Goal: Task Accomplishment & Management: Manage account settings

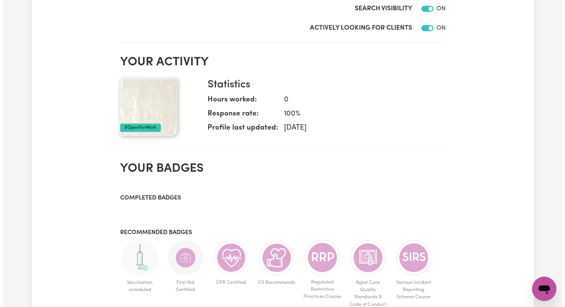
scroll to position [7, 0]
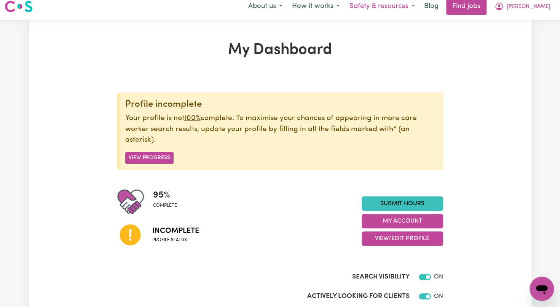
click at [376, 8] on button "Safety & resources" at bounding box center [381, 6] width 75 height 16
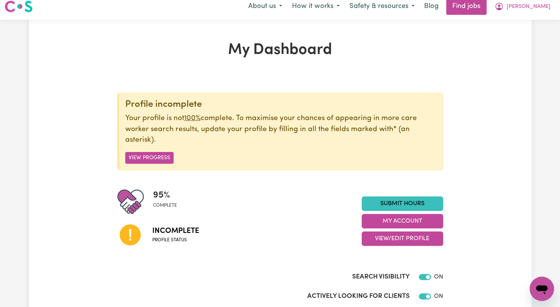
click at [154, 155] on button "View Progress" at bounding box center [149, 158] width 48 height 12
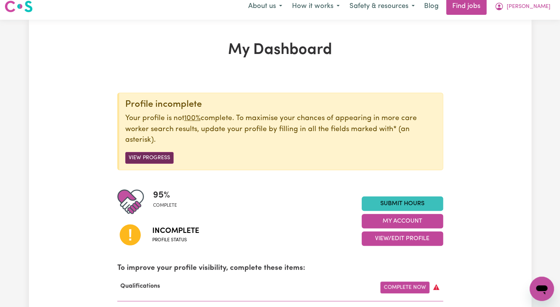
click at [154, 156] on button "View Progress" at bounding box center [149, 158] width 48 height 12
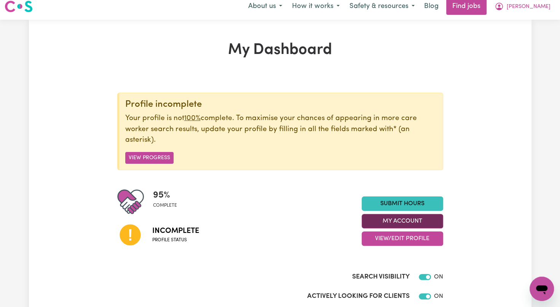
click at [390, 218] on button "My Account" at bounding box center [401, 221] width 81 height 14
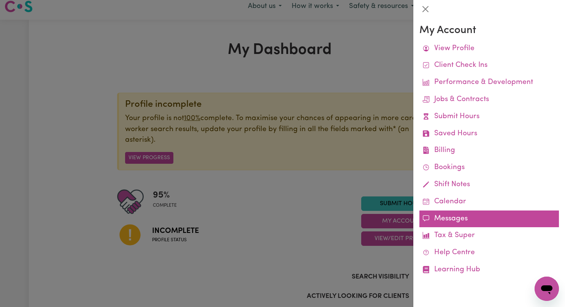
click at [440, 224] on link "Messages" at bounding box center [490, 219] width 140 height 17
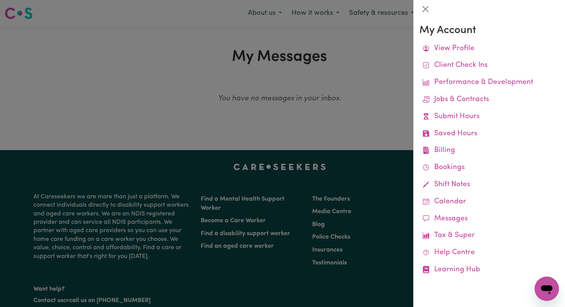
click at [370, 112] on div at bounding box center [282, 153] width 565 height 307
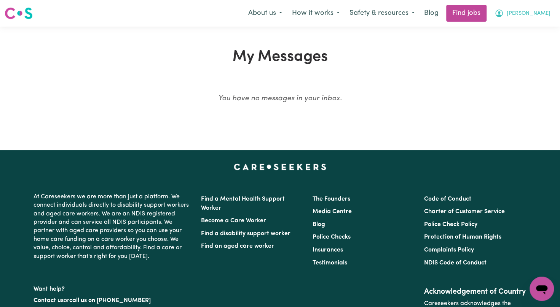
click at [533, 15] on span "[PERSON_NAME]" at bounding box center [528, 14] width 44 height 8
click at [380, 42] on div "My Messages You have no messages in your inbox." at bounding box center [280, 89] width 560 height 124
click at [443, 14] on link "Blog" at bounding box center [431, 13] width 24 height 17
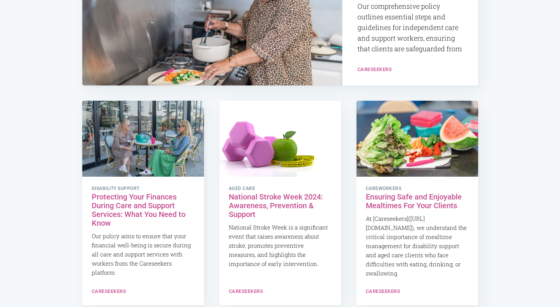
scroll to position [1726, 0]
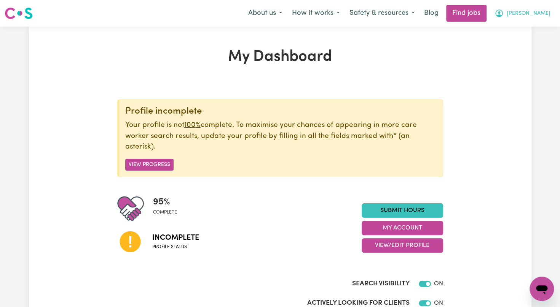
click at [519, 12] on span "[PERSON_NAME]" at bounding box center [528, 14] width 44 height 8
click at [513, 34] on link "My Account" at bounding box center [525, 29] width 60 height 14
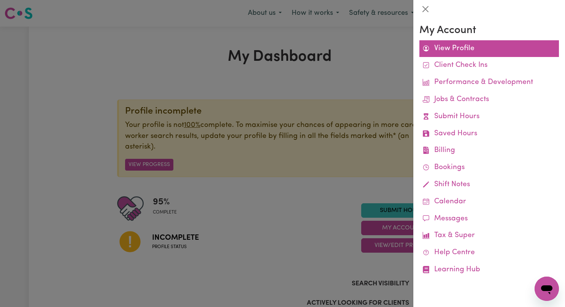
click at [441, 56] on link "View Profile" at bounding box center [490, 48] width 140 height 17
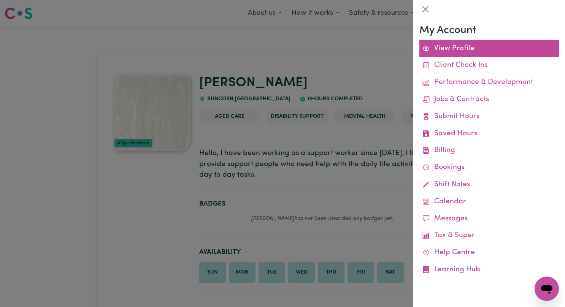
click at [449, 48] on link "View Profile" at bounding box center [490, 48] width 140 height 17
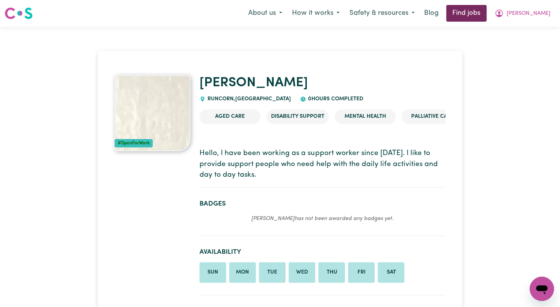
click at [486, 17] on link "Find jobs" at bounding box center [466, 13] width 40 height 17
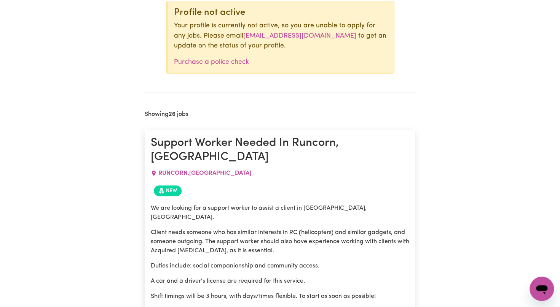
scroll to position [591, 0]
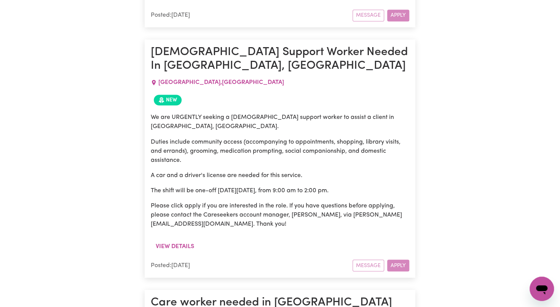
scroll to position [2367, 0]
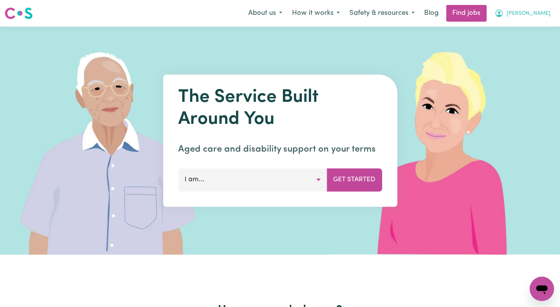
click at [522, 15] on span "[PERSON_NAME]" at bounding box center [528, 14] width 44 height 8
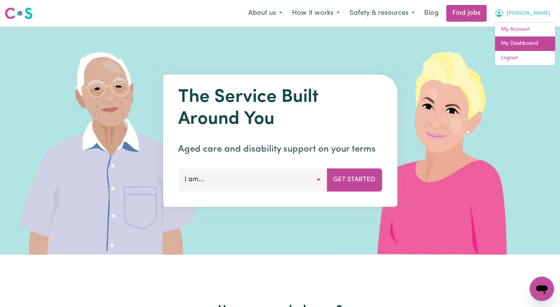
click at [506, 48] on link "My Dashboard" at bounding box center [525, 44] width 60 height 14
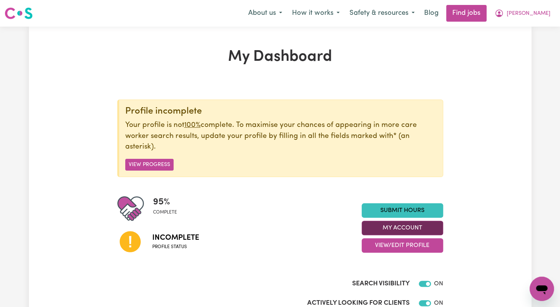
click at [414, 228] on button "My Account" at bounding box center [401, 228] width 81 height 14
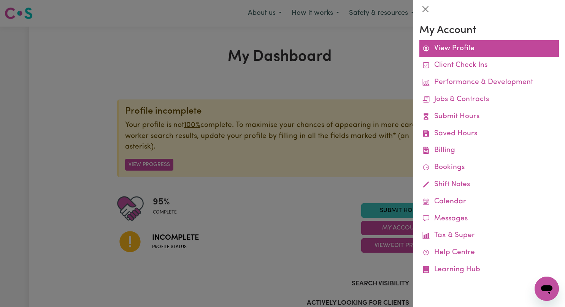
click at [439, 53] on link "View Profile" at bounding box center [490, 48] width 140 height 17
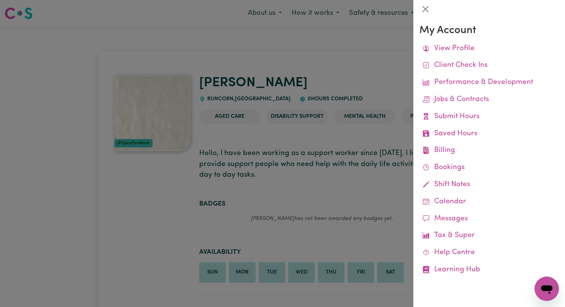
click at [362, 176] on div at bounding box center [282, 153] width 565 height 307
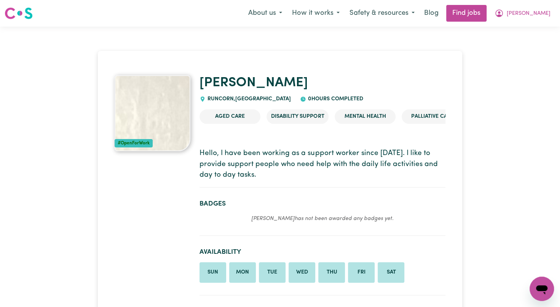
click at [140, 140] on div "#OpenForWork" at bounding box center [134, 143] width 38 height 8
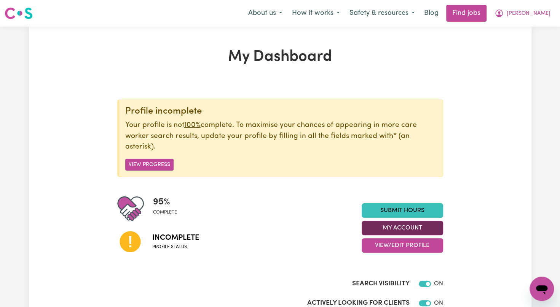
click at [425, 227] on button "My Account" at bounding box center [401, 228] width 81 height 14
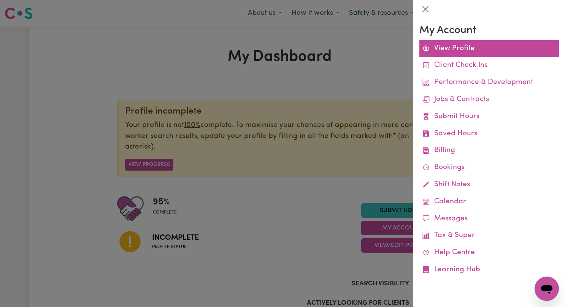
click at [451, 48] on link "View Profile" at bounding box center [490, 48] width 140 height 17
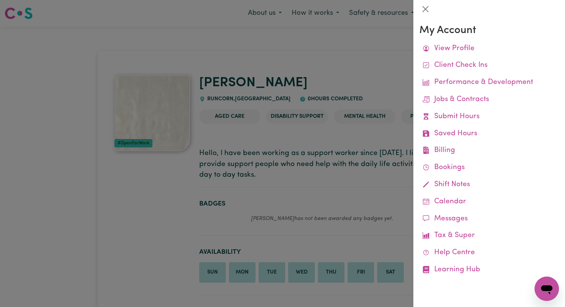
click at [271, 135] on div at bounding box center [282, 153] width 565 height 307
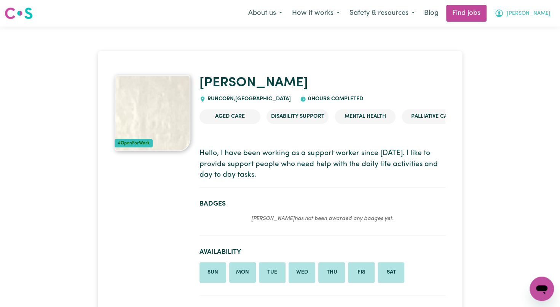
click at [503, 17] on icon "My Account" at bounding box center [498, 13] width 9 height 9
click at [509, 46] on link "My Dashboard" at bounding box center [525, 44] width 60 height 14
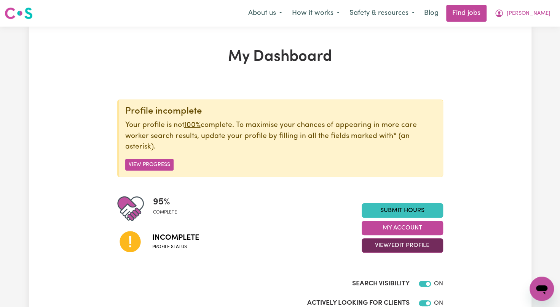
click at [409, 248] on button "View/Edit Profile" at bounding box center [401, 246] width 81 height 14
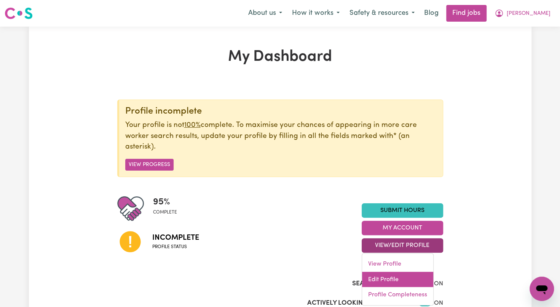
click at [378, 282] on link "Edit Profile" at bounding box center [397, 279] width 71 height 15
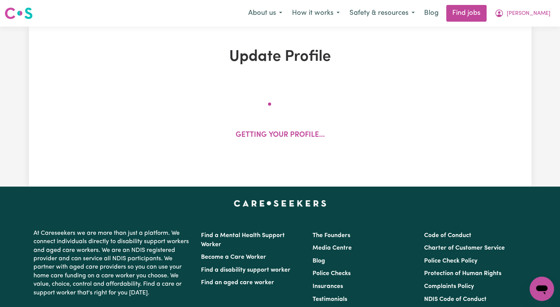
select select "female"
select select "Australian Citizen"
select select "Studying a healthcare related degree or qualification"
select select "52"
select select "86"
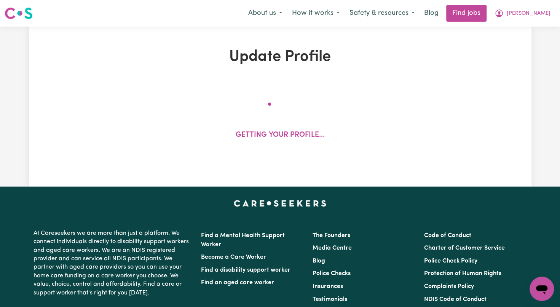
select select "95"
select select "120"
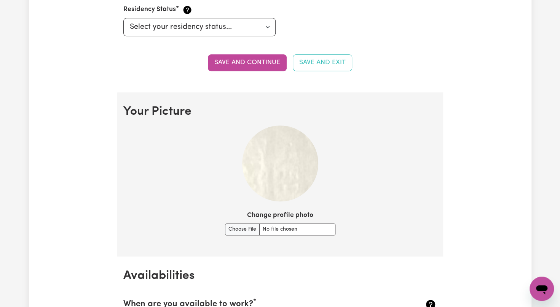
scroll to position [502, 0]
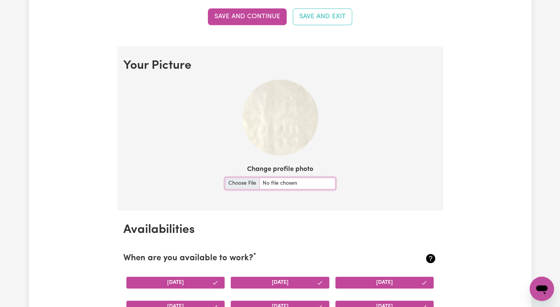
click at [241, 186] on input "Change profile photo" at bounding box center [280, 184] width 110 height 12
type input "C:\fakepath\PROFILE PHOTO.PNG"
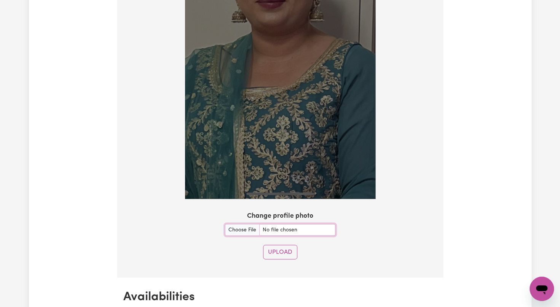
scroll to position [801, 0]
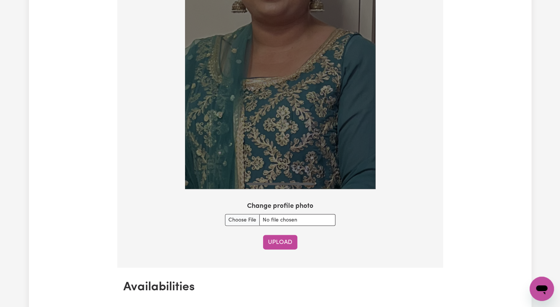
click at [277, 245] on button "Upload" at bounding box center [280, 242] width 34 height 14
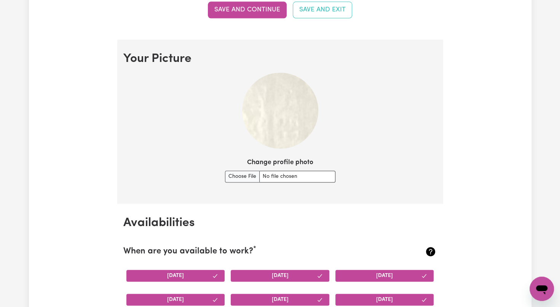
scroll to position [499, 0]
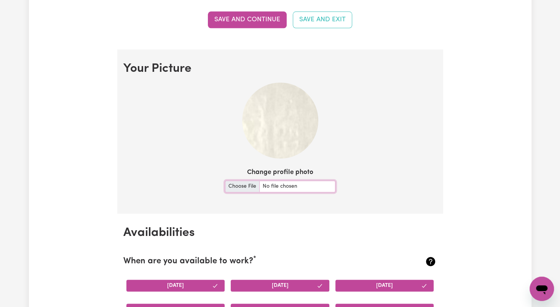
click at [235, 183] on input "Change profile photo" at bounding box center [280, 187] width 110 height 12
type input "C:\fakepath\PROFILE PHOTO.PNG"
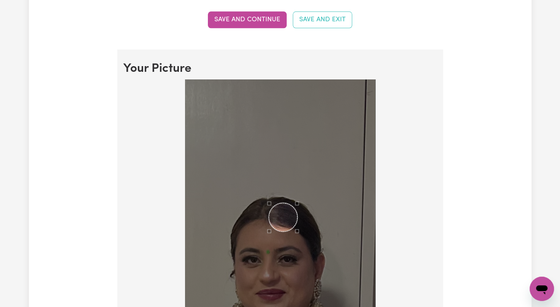
click at [295, 203] on div "Use the arrow keys to move the crop selection area" at bounding box center [283, 217] width 29 height 29
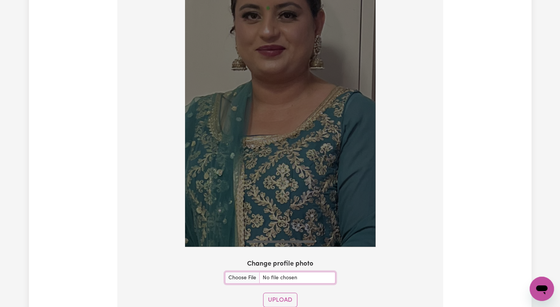
scroll to position [748, 0]
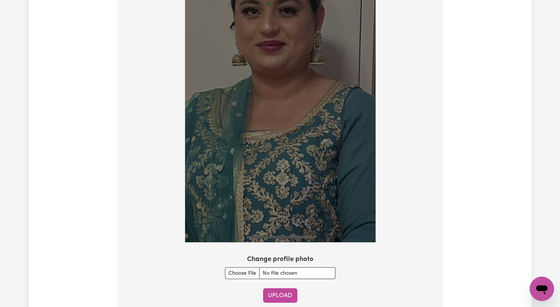
click at [273, 295] on button "Upload" at bounding box center [280, 295] width 34 height 14
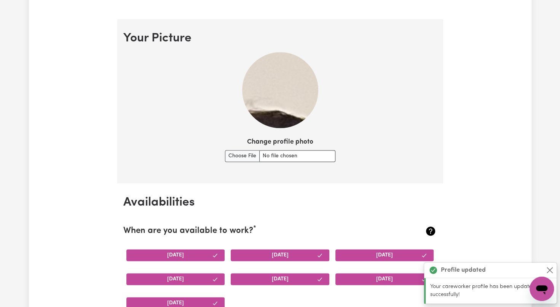
scroll to position [514, 0]
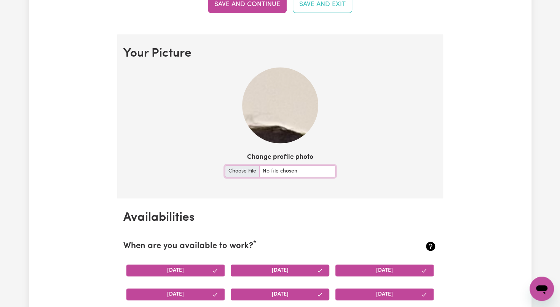
click at [237, 170] on input "Change profile photo" at bounding box center [280, 172] width 110 height 12
type input "C:\fakepath\PROFILE PHOTO.PNG"
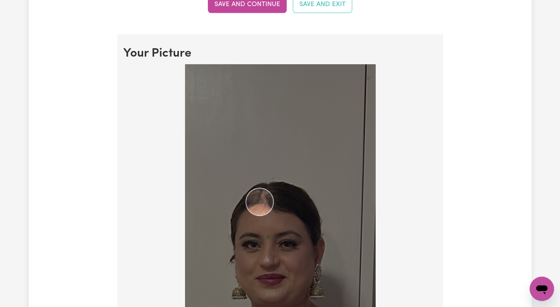
click at [247, 269] on img at bounding box center [280, 270] width 190 height 412
click at [264, 202] on div "Use the arrow keys to move the crop selection area" at bounding box center [260, 200] width 25 height 25
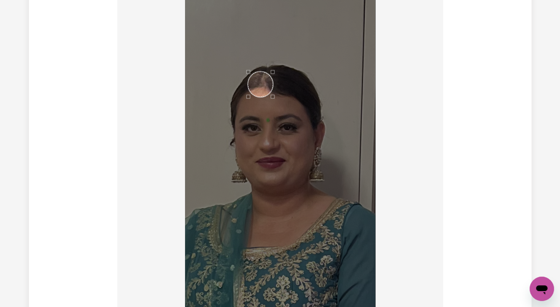
scroll to position [672, 0]
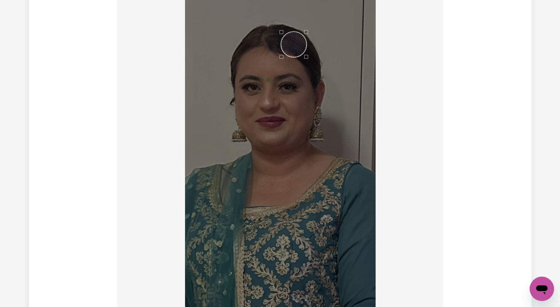
click at [288, 32] on div "Use the arrow keys to move the crop selection area" at bounding box center [293, 44] width 25 height 25
click at [252, 46] on div "Use the arrow keys to move the crop selection area" at bounding box center [259, 36] width 25 height 25
click at [262, 66] on div "Use the arrow keys to move the crop selection area" at bounding box center [268, 64] width 25 height 25
click at [264, 60] on div "Use the arrow keys to move the crop selection area" at bounding box center [264, 60] width 25 height 25
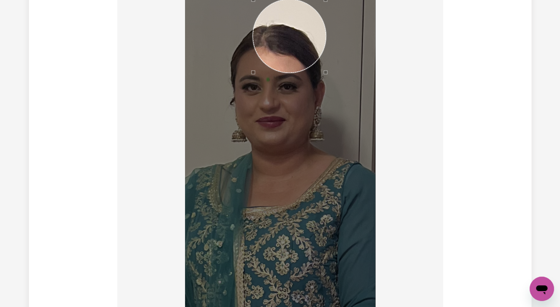
click at [326, 16] on div at bounding box center [280, 113] width 190 height 412
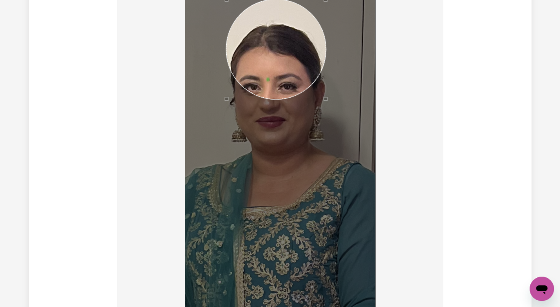
click at [226, 161] on div at bounding box center [280, 113] width 190 height 412
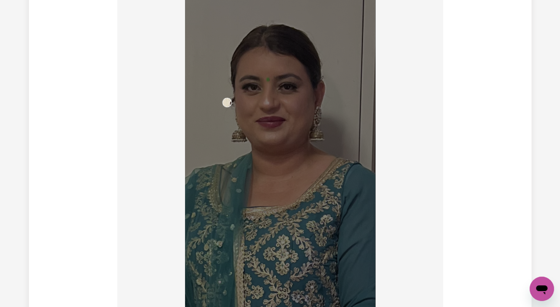
click at [231, 137] on img at bounding box center [280, 113] width 190 height 412
click at [268, 110] on div "Use the arrow keys to move the crop selection area" at bounding box center [267, 111] width 9 height 9
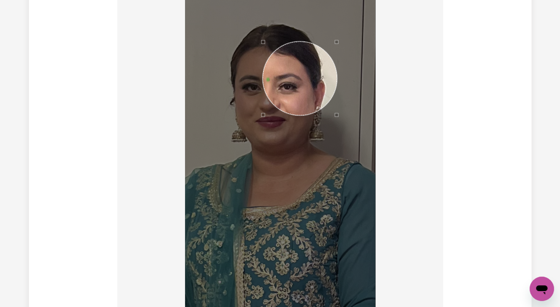
click at [339, 5] on div at bounding box center [280, 113] width 190 height 412
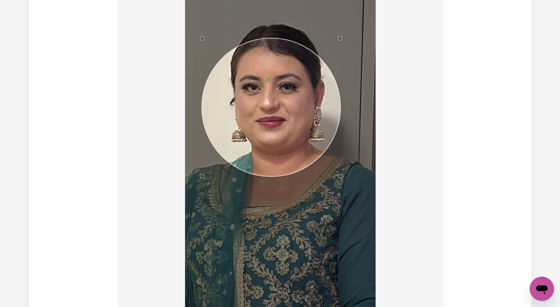
click at [202, 148] on div at bounding box center [280, 113] width 190 height 412
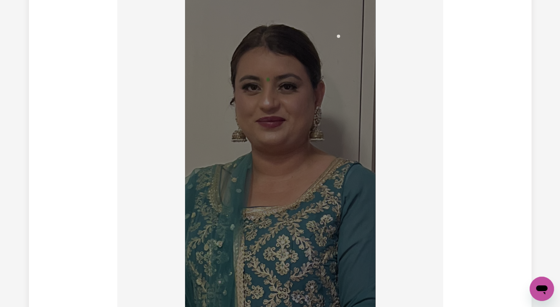
click at [339, 21] on img at bounding box center [280, 113] width 190 height 412
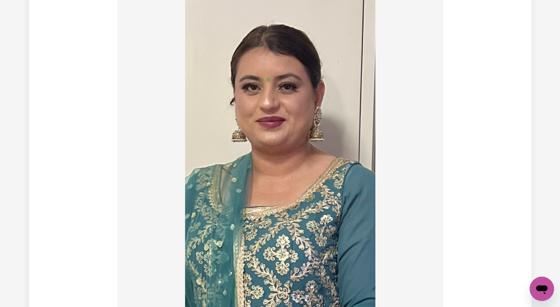
click at [316, 53] on img at bounding box center [280, 113] width 190 height 412
click at [388, 131] on div at bounding box center [280, 114] width 314 height 415
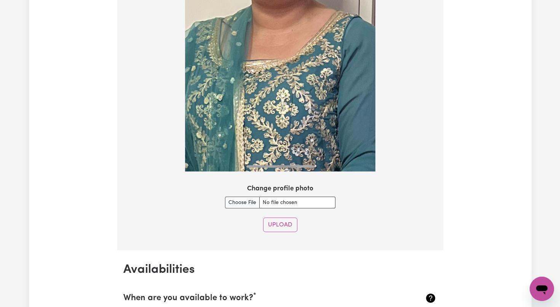
scroll to position [839, 0]
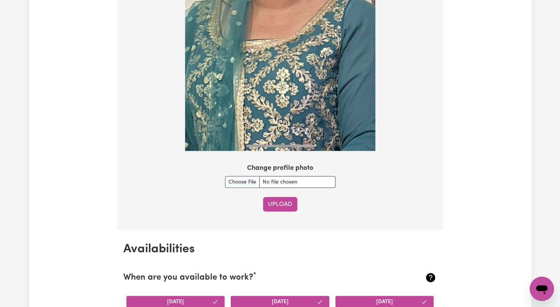
click at [272, 208] on button "Upload" at bounding box center [280, 204] width 34 height 14
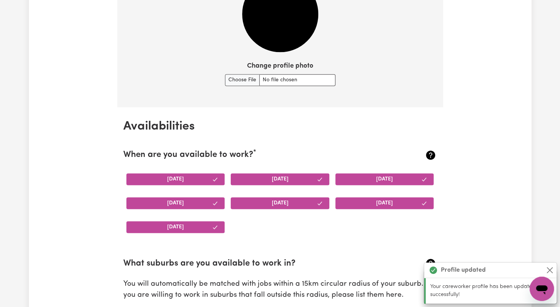
scroll to position [575, 0]
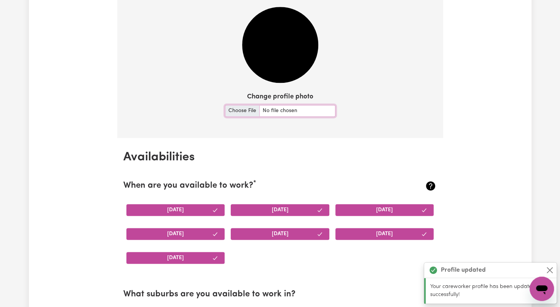
click at [233, 110] on input "Change profile photo" at bounding box center [280, 111] width 110 height 12
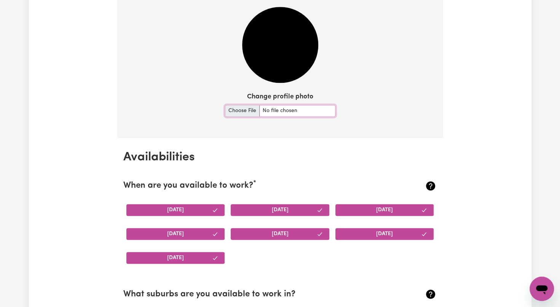
type input "C:\fakepath\PROFILE PHOTO.PNG"
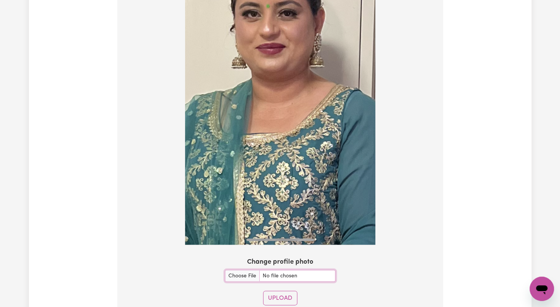
scroll to position [776, 0]
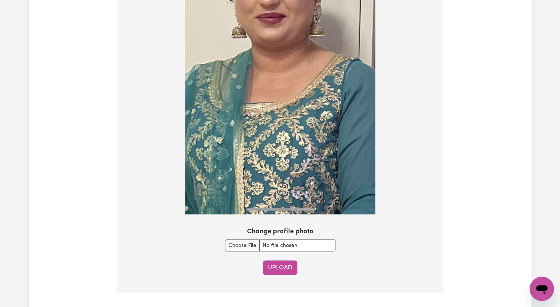
click at [279, 268] on button "Upload" at bounding box center [280, 268] width 34 height 14
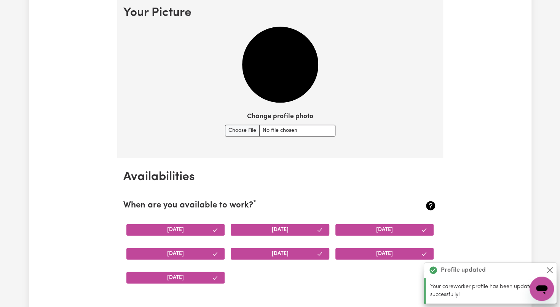
scroll to position [514, 0]
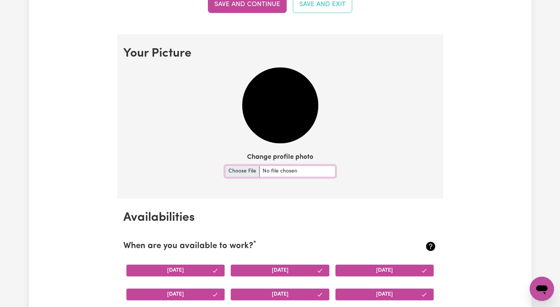
click at [237, 169] on input "Change profile photo" at bounding box center [280, 172] width 110 height 12
type input "C:\fakepath\PROFILE PHOTO.PNG"
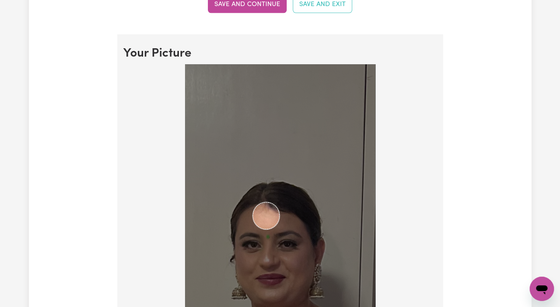
click at [279, 279] on img at bounding box center [280, 270] width 190 height 412
click at [273, 213] on img at bounding box center [280, 270] width 190 height 412
click at [301, 128] on div at bounding box center [280, 270] width 190 height 412
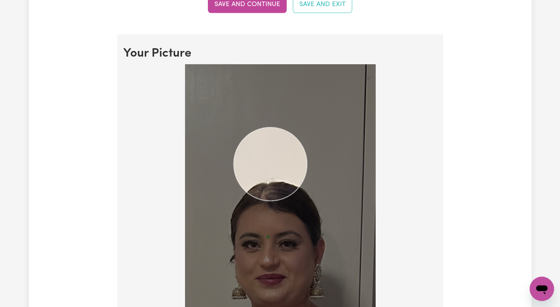
click at [209, 155] on div at bounding box center [280, 270] width 190 height 412
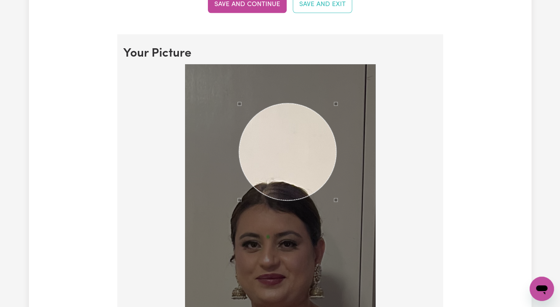
click at [238, 135] on div at bounding box center [280, 270] width 190 height 412
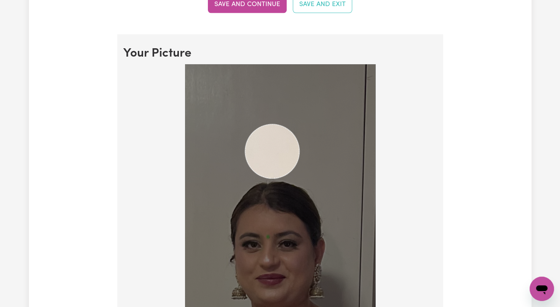
click at [339, 272] on img at bounding box center [280, 270] width 190 height 412
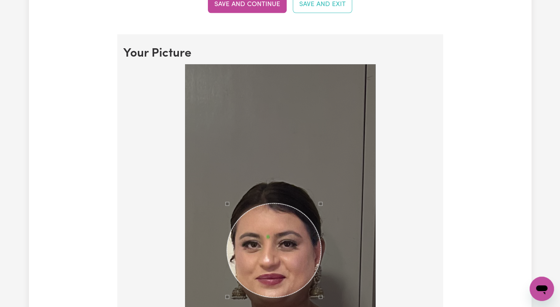
click at [310, 277] on div "Use the arrow keys to move the crop selection area" at bounding box center [274, 251] width 94 height 94
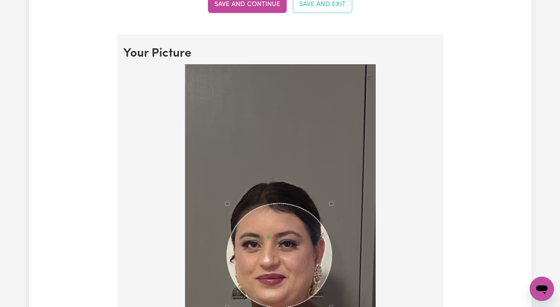
click at [331, 299] on div at bounding box center [280, 270] width 190 height 412
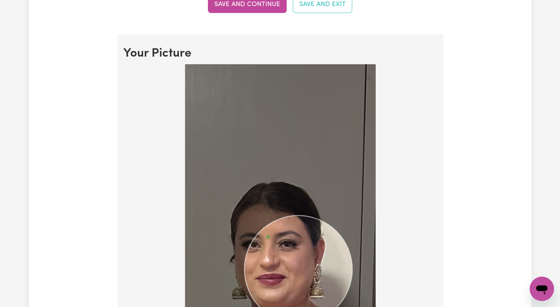
click at [353, 293] on img at bounding box center [280, 270] width 190 height 412
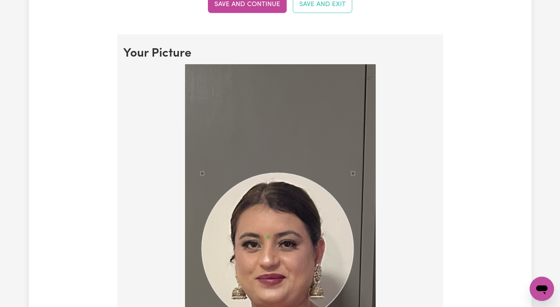
click at [203, 199] on div at bounding box center [280, 270] width 190 height 412
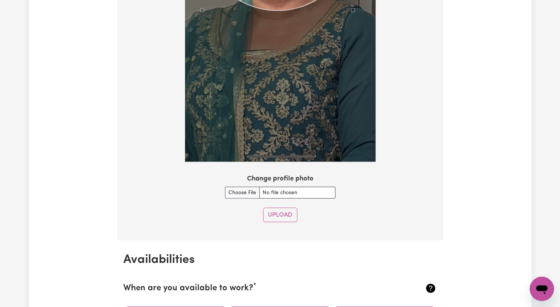
scroll to position [849, 0]
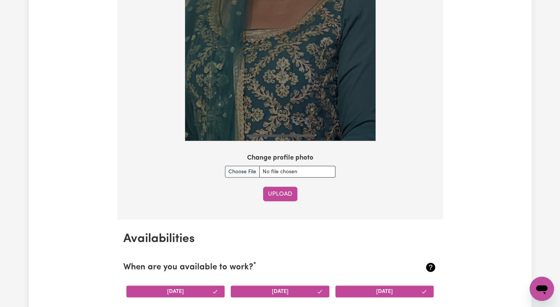
click at [276, 190] on button "Upload" at bounding box center [280, 194] width 34 height 14
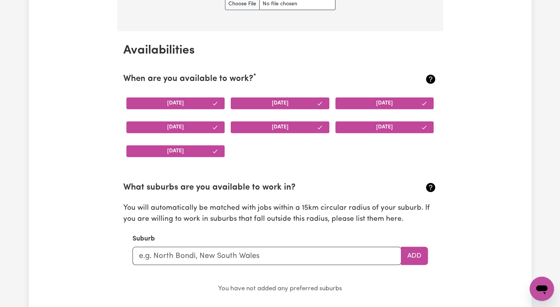
scroll to position [723, 0]
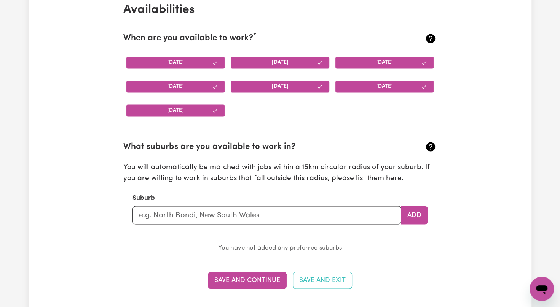
click at [333, 224] on section "What suburbs are you available to work in? You will automatically be matched wi…" at bounding box center [280, 191] width 314 height 125
click at [331, 211] on input "text" at bounding box center [266, 215] width 269 height 18
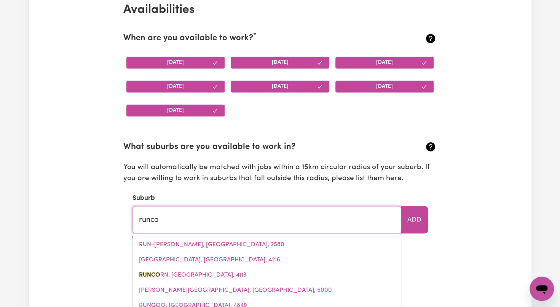
type input "runcor"
type input "runcorN, Queensland, 4113"
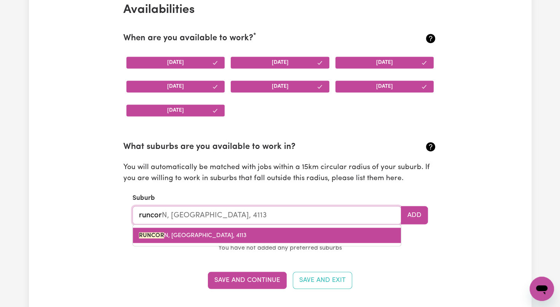
click at [274, 232] on link "RUNCOR N, Queensland, 4113" at bounding box center [267, 235] width 268 height 15
type input "RUNCORN, Queensland, 4113"
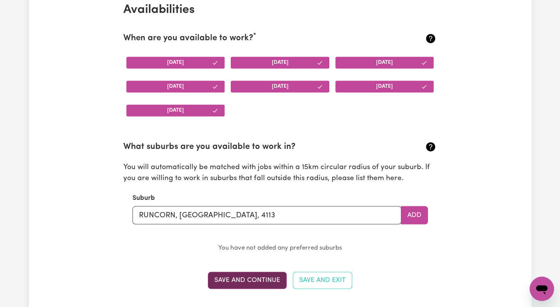
click at [237, 277] on button "Save and Continue" at bounding box center [247, 280] width 79 height 17
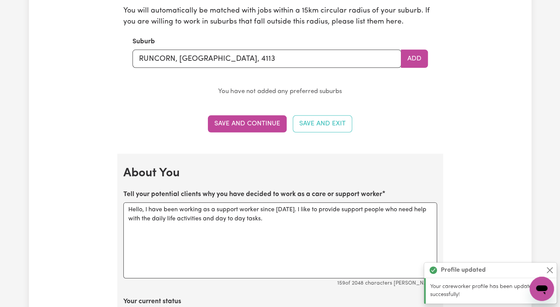
scroll to position [859, 0]
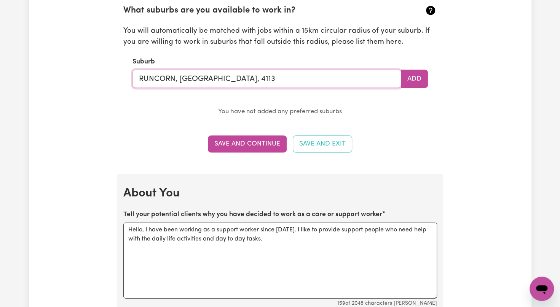
click at [280, 75] on input "RUNCORN, Queensland, 4113" at bounding box center [266, 79] width 269 height 18
type input "R"
type input "GREE"
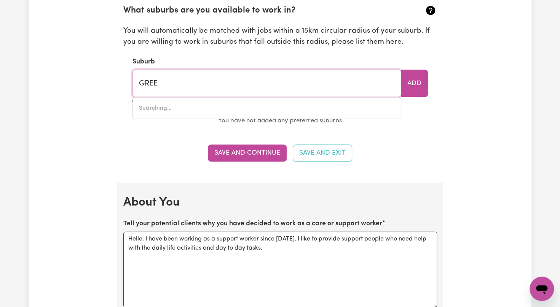
type input "GREEN CAPE, New South Wales, 2551"
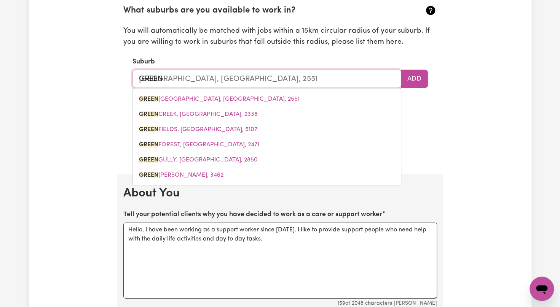
type input "GREENB"
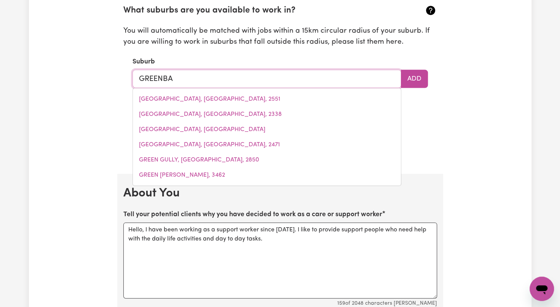
type input "GREENBAN"
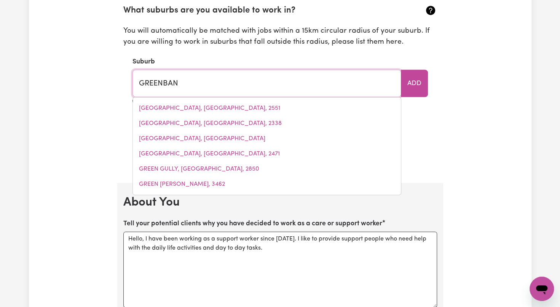
type input "GREENBANK, Queensland, 4124"
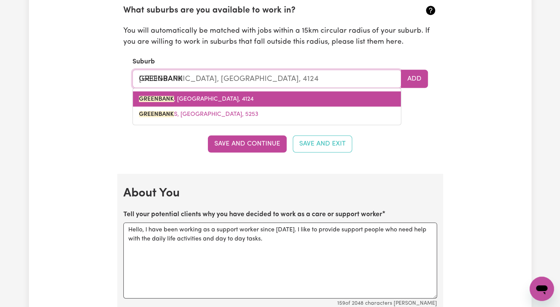
click at [244, 93] on link "GREENBANK , Queensland, 4124" at bounding box center [267, 99] width 268 height 15
type input "GREENBANK, Queensland, 4124"
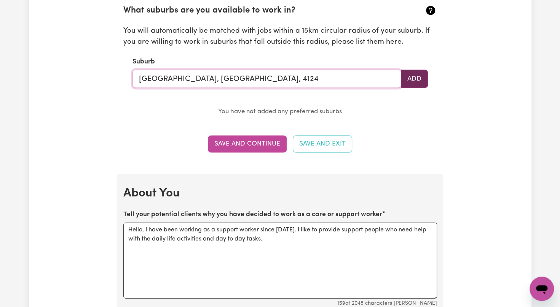
type input "GREENBANK, Queensland, 4124"
click at [409, 80] on button "Add" at bounding box center [414, 79] width 27 height 18
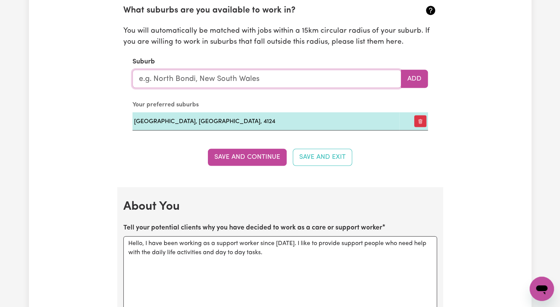
click at [291, 80] on input "text" at bounding box center [266, 79] width 269 height 18
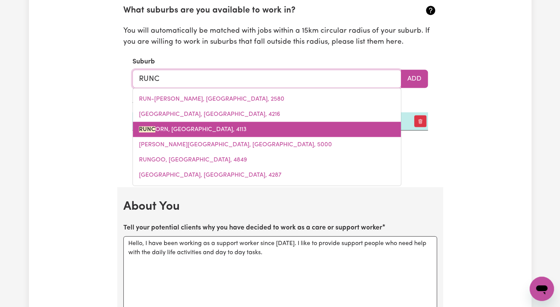
click at [254, 130] on link "RUNC ORN, Queensland, 4113" at bounding box center [267, 129] width 268 height 15
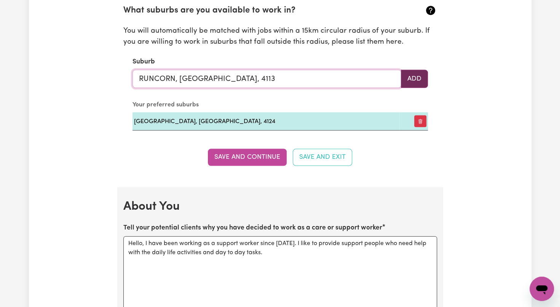
type input "RUNCORN, Queensland, 4113"
click at [418, 78] on button "Add" at bounding box center [414, 79] width 27 height 18
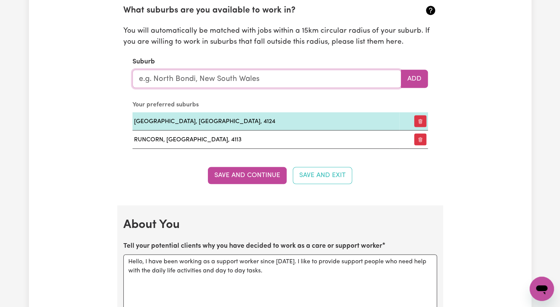
click at [279, 80] on input "text" at bounding box center [266, 79] width 269 height 18
type input "E"
type input "LOGA"
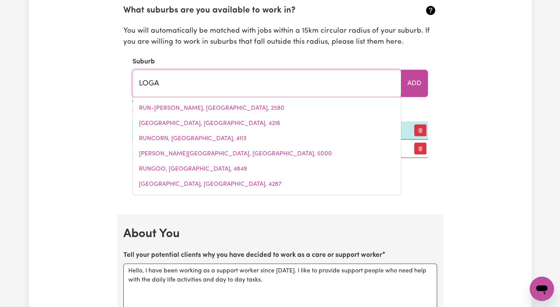
type input "LOGAN, Victoria, 3475"
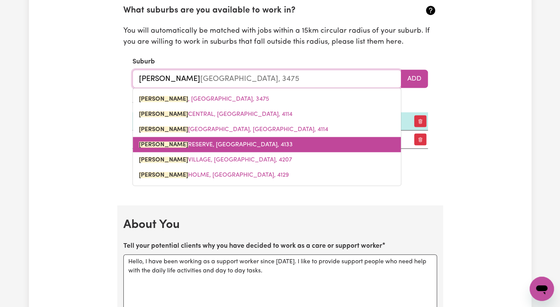
click at [170, 151] on link "LOGAN RESERVE, Queensland, 4133" at bounding box center [267, 144] width 268 height 15
type input "LOGAN RESERVE, Queensland, 4133"
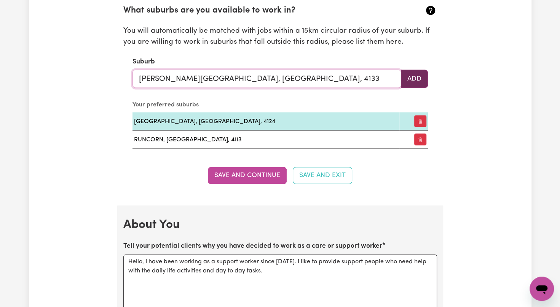
type input "LOGAN RESERVE, Queensland, 4133"
click at [410, 75] on button "Add" at bounding box center [414, 79] width 27 height 18
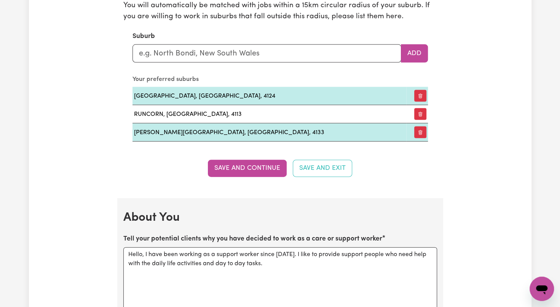
scroll to position [935, 0]
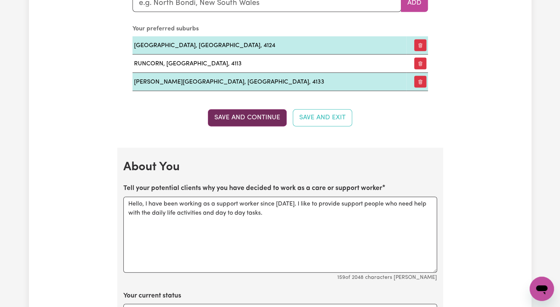
click at [251, 116] on button "Save and Continue" at bounding box center [247, 118] width 79 height 17
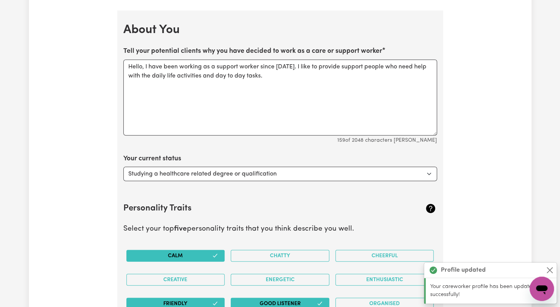
scroll to position [1080, 0]
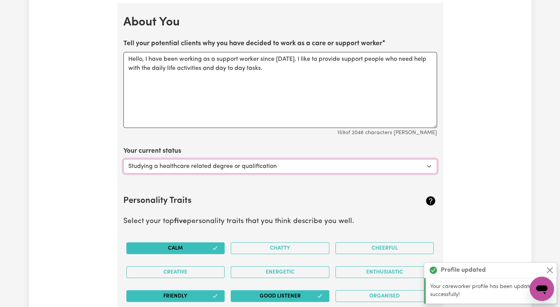
click at [350, 165] on select "Select... Studying a healthcare related degree or qualification Studying a non-…" at bounding box center [280, 166] width 314 height 14
select select "Looking for extra work to fill my week and/or weekends"
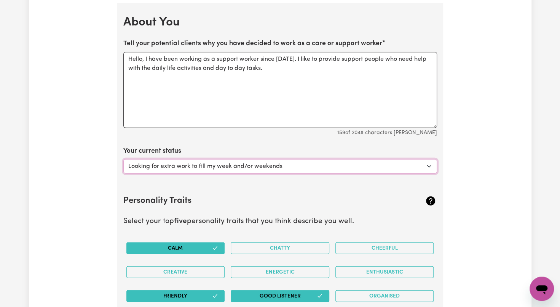
click at [123, 159] on select "Select... Studying a healthcare related degree or qualification Studying a non-…" at bounding box center [280, 166] width 314 height 14
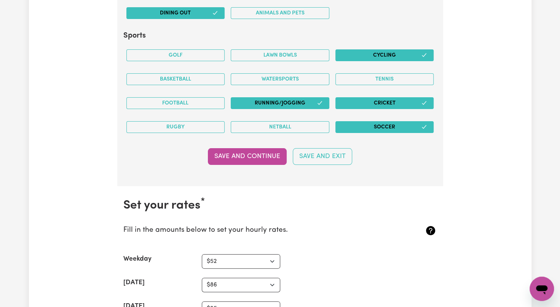
scroll to position [1643, 0]
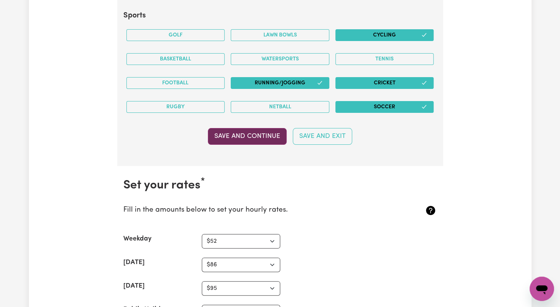
click at [254, 129] on button "Save and Continue" at bounding box center [247, 136] width 79 height 17
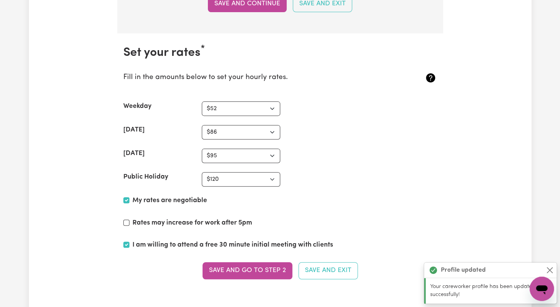
scroll to position [1803, 0]
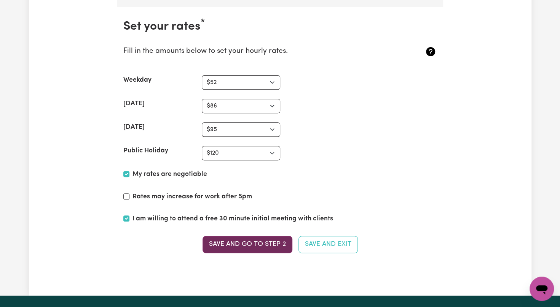
click at [222, 239] on button "Save and go to Step 2" at bounding box center [247, 244] width 90 height 17
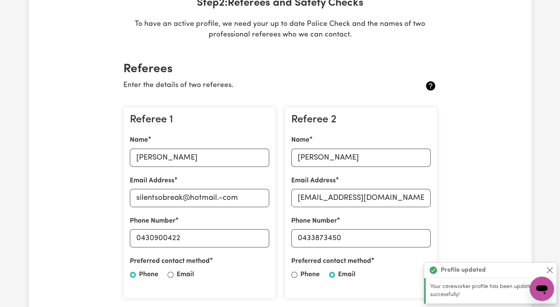
scroll to position [158, 0]
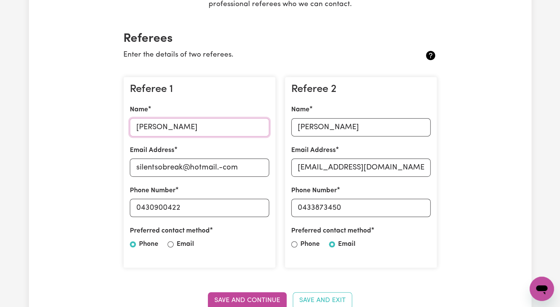
drag, startPoint x: 183, startPoint y: 125, endPoint x: 115, endPoint y: 118, distance: 68.9
type input "Puneet"
drag, startPoint x: 135, startPoint y: 169, endPoint x: 239, endPoint y: 168, distance: 104.6
click at [239, 168] on input "silentsobreak@hotmail.-com" at bounding box center [199, 168] width 139 height 18
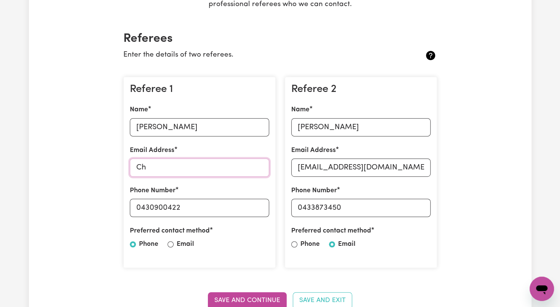
type input "C"
drag, startPoint x: 182, startPoint y: 129, endPoint x: 118, endPoint y: 129, distance: 63.9
click at [118, 129] on section "Referees Enter the details of two referees. Referee 1 Name Puneet Email Address…" at bounding box center [280, 174] width 326 height 311
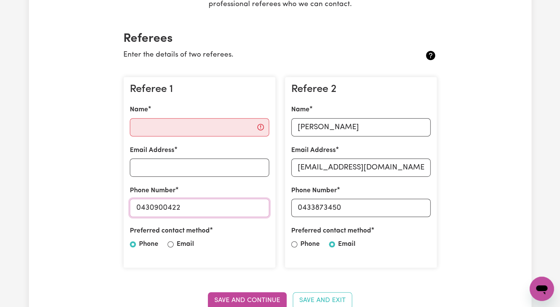
drag, startPoint x: 190, startPoint y: 207, endPoint x: 87, endPoint y: 188, distance: 105.3
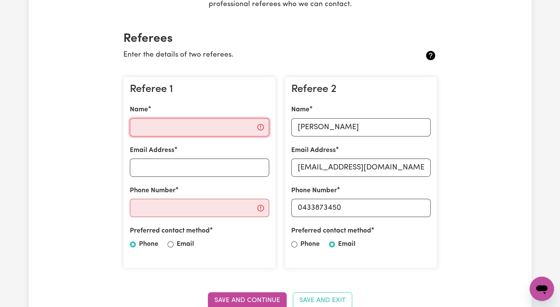
click at [172, 126] on input "Name" at bounding box center [199, 127] width 139 height 18
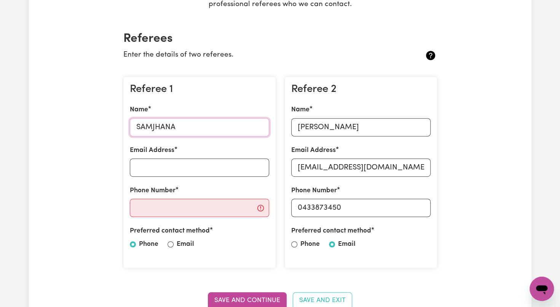
type input "[PERSON_NAME]"
drag, startPoint x: 197, startPoint y: 127, endPoint x: 89, endPoint y: 113, distance: 109.4
type input "s"
type input "SAMJHANA"
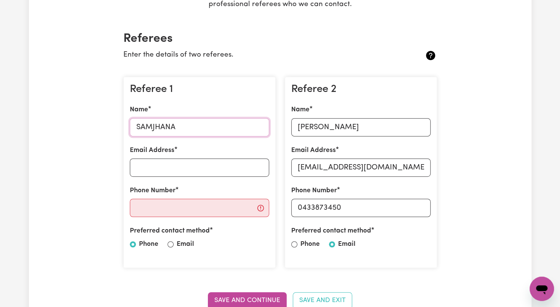
drag, startPoint x: 166, startPoint y: 118, endPoint x: 68, endPoint y: 135, distance: 99.3
type input "R"
type input "Samjhana Poudel"
click at [160, 173] on input "Email Address" at bounding box center [199, 168] width 139 height 18
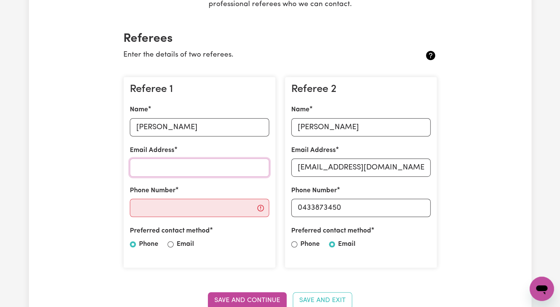
type input "POUDEL.SAMJHANA77@GMAIL.COM"
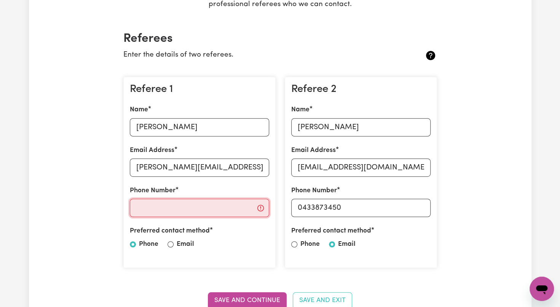
click at [179, 209] on input "Phone Number" at bounding box center [199, 208] width 139 height 18
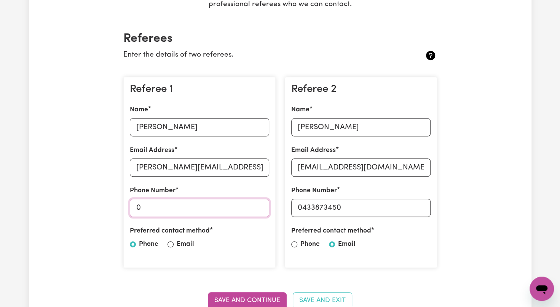
type input "0410970256"
click at [170, 243] on input "Email" at bounding box center [170, 245] width 6 height 6
radio input "true"
click at [237, 303] on button "Save and Continue" at bounding box center [247, 301] width 79 height 17
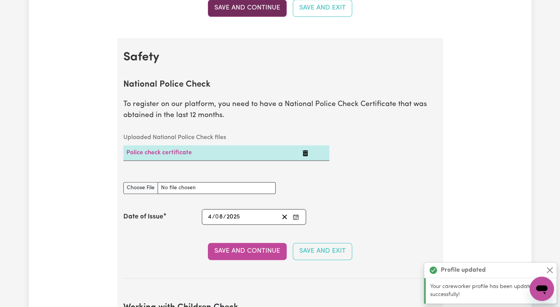
scroll to position [488, 0]
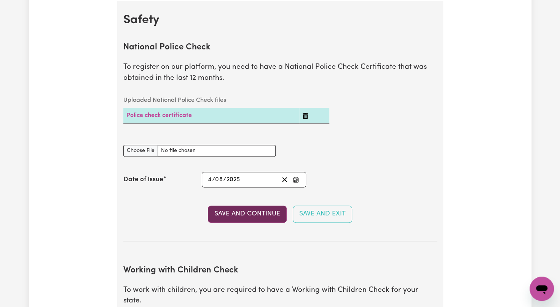
click at [233, 212] on button "Save and Continue" at bounding box center [247, 214] width 79 height 17
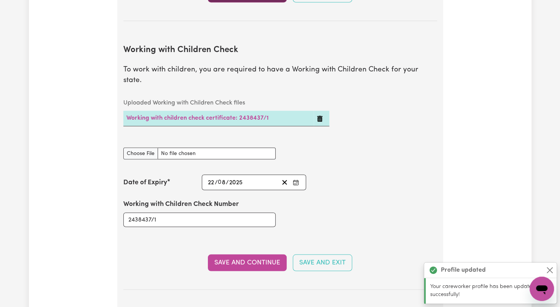
scroll to position [741, 0]
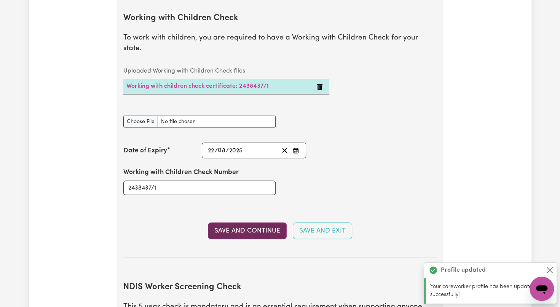
click at [233, 223] on button "Save and Continue" at bounding box center [247, 231] width 79 height 17
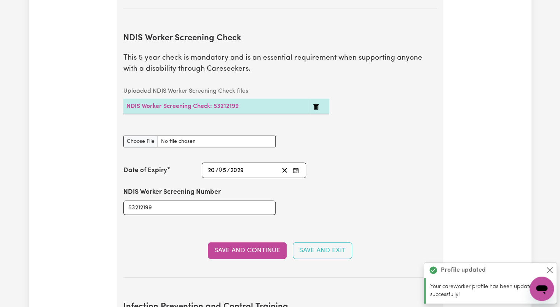
scroll to position [998, 0]
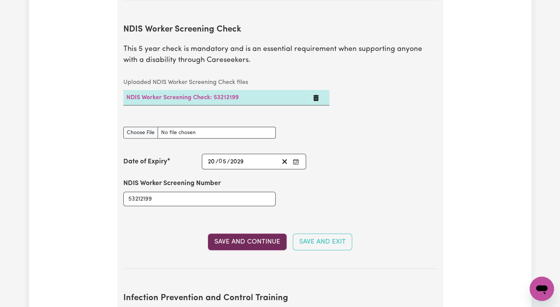
click at [239, 234] on button "Save and Continue" at bounding box center [247, 242] width 79 height 17
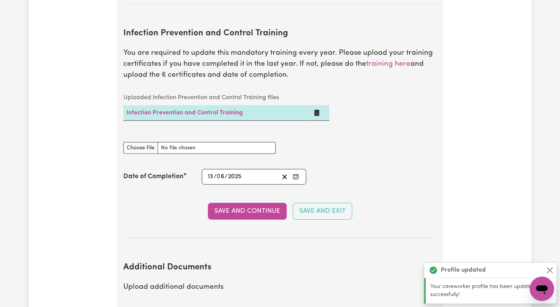
scroll to position [1266, 0]
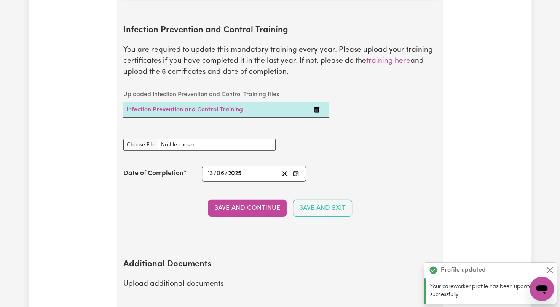
click at [238, 180] on section "Infection Prevention and Control Training You are required to update this manda…" at bounding box center [280, 124] width 314 height 222
click at [232, 200] on button "Save and Continue" at bounding box center [247, 208] width 79 height 17
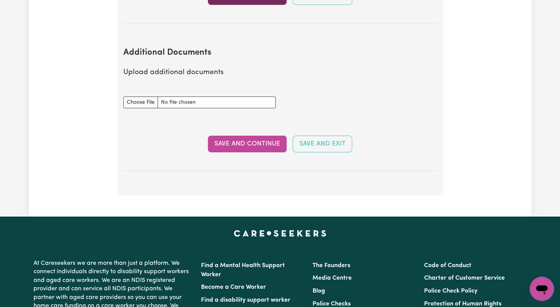
scroll to position [1500, 0]
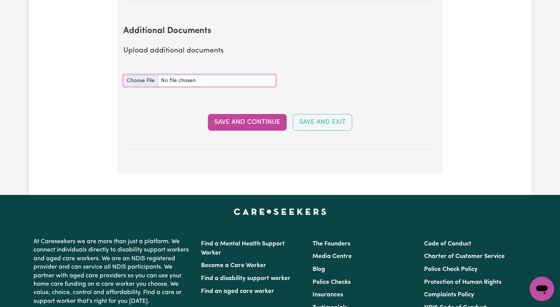
click at [145, 75] on input "Additional Documents document" at bounding box center [199, 81] width 152 height 12
click at [130, 75] on input "Additional Documents document" at bounding box center [199, 81] width 152 height 12
type input "C:\fakepath\rego 608wzp.pdf"
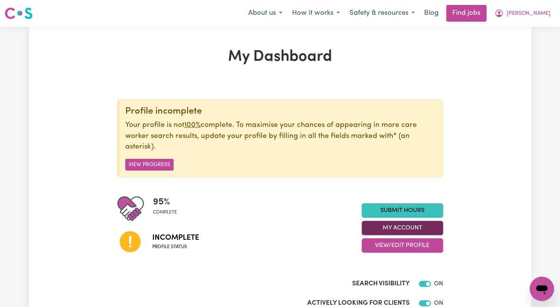
click at [406, 228] on button "My Account" at bounding box center [401, 228] width 81 height 14
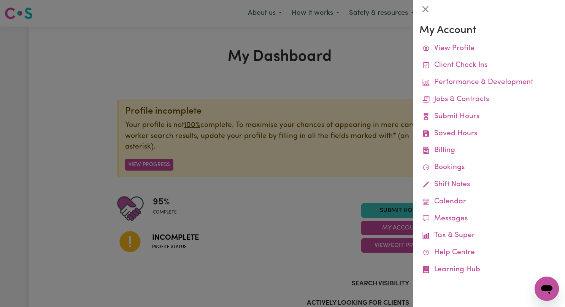
click at [214, 217] on div at bounding box center [282, 153] width 565 height 307
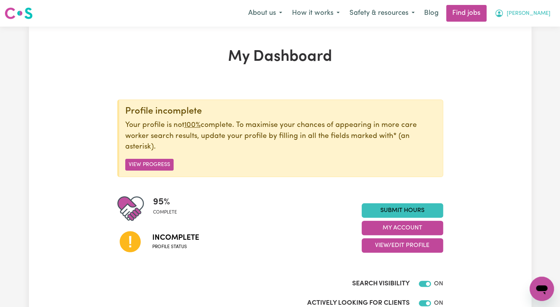
click at [538, 14] on span "[PERSON_NAME]" at bounding box center [528, 14] width 44 height 8
click at [511, 50] on link "My Dashboard" at bounding box center [525, 44] width 60 height 14
click at [508, 58] on link "Logout" at bounding box center [525, 58] width 60 height 14
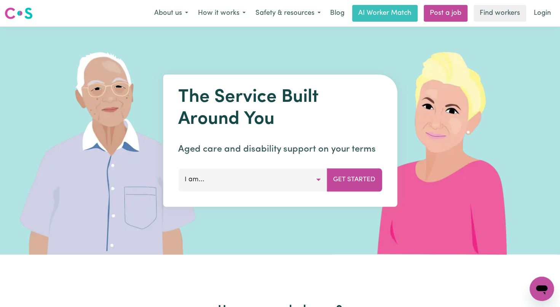
click at [508, 60] on img at bounding box center [446, 141] width 227 height 228
